Goal: Information Seeking & Learning: Learn about a topic

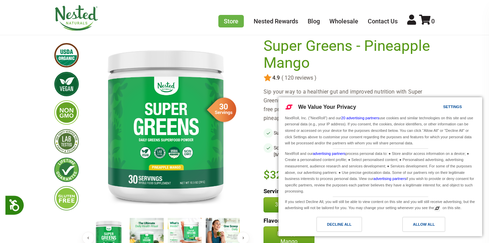
scroll to position [54, 0]
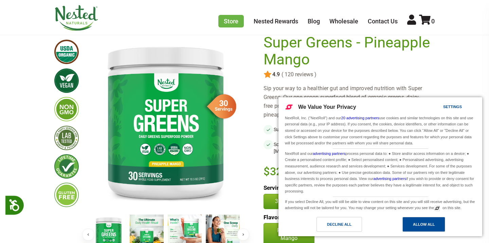
click at [415, 223] on div "Allow All" at bounding box center [424, 224] width 22 height 7
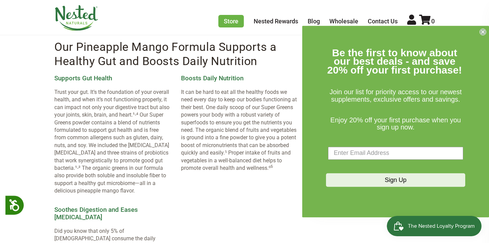
scroll to position [0, 0]
click at [485, 32] on circle "Close dialog" at bounding box center [482, 31] width 6 height 6
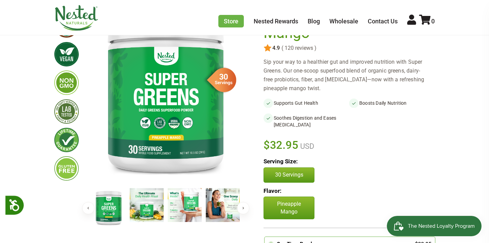
scroll to position [60, 0]
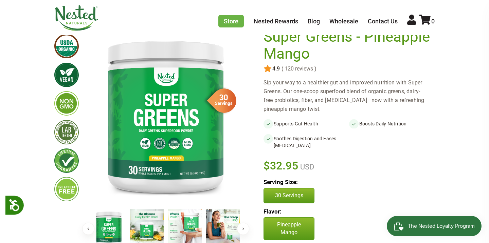
click at [153, 224] on img at bounding box center [147, 226] width 34 height 34
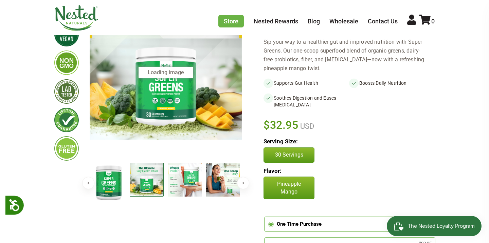
scroll to position [101, 0]
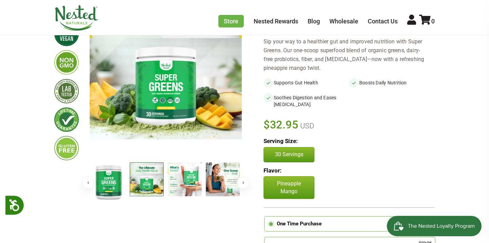
click at [191, 190] on img at bounding box center [185, 179] width 34 height 34
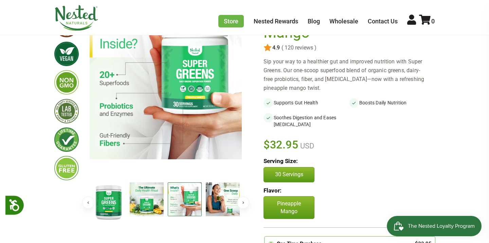
scroll to position [78, 0]
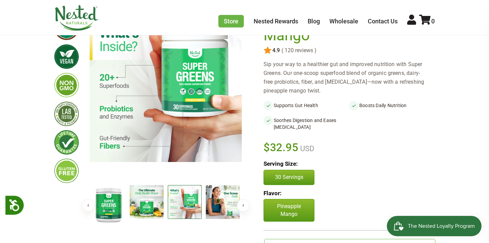
click at [210, 199] on img at bounding box center [223, 202] width 34 height 34
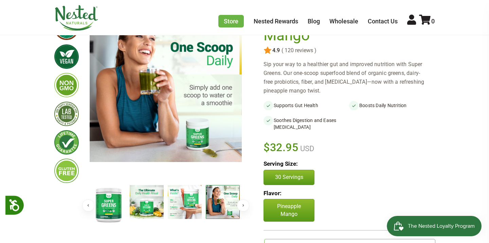
click at [210, 199] on img at bounding box center [223, 202] width 34 height 34
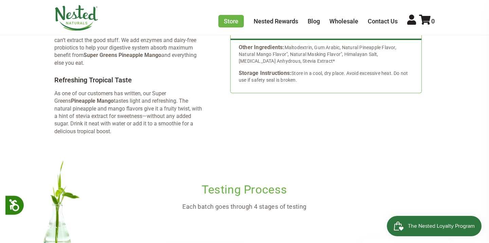
scroll to position [1518, 0]
drag, startPoint x: 128, startPoint y: 110, endPoint x: 60, endPoint y: 110, distance: 68.2
click at [60, 110] on p "As one of our customers has written, our Super Greens Pineapple Mango tastes li…" at bounding box center [128, 112] width 149 height 45
copy p "stevia extract for sweetness"
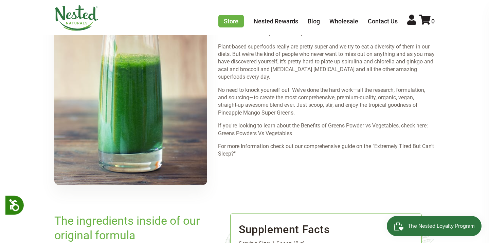
scroll to position [1098, 0]
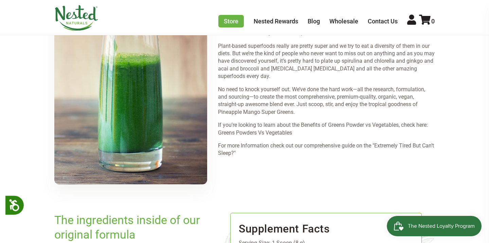
click at [251, 122] on span "If you're looking to learn about the Benefits of Greens Powder vs Vegetables, c…" at bounding box center [323, 129] width 210 height 14
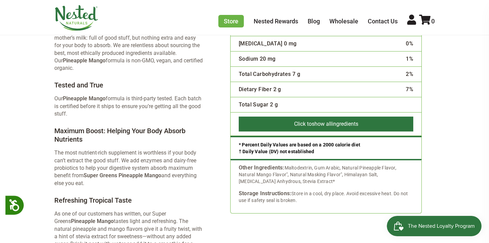
scroll to position [1400, 0]
